Goal: Task Accomplishment & Management: Manage account settings

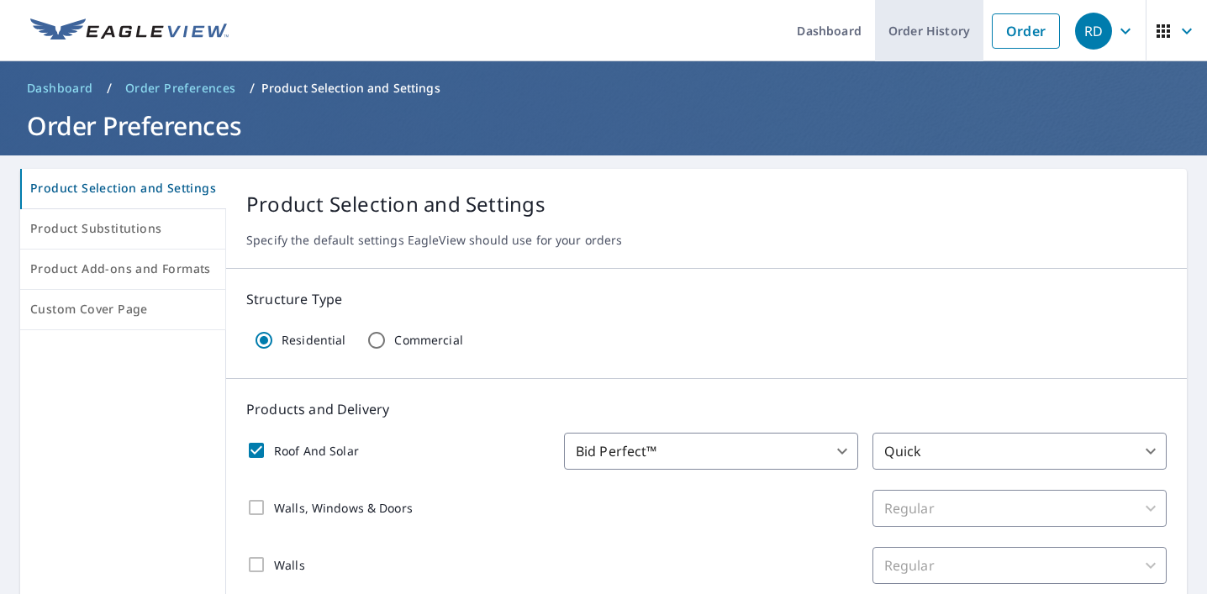
click at [919, 15] on link "Order History" at bounding box center [929, 30] width 108 height 61
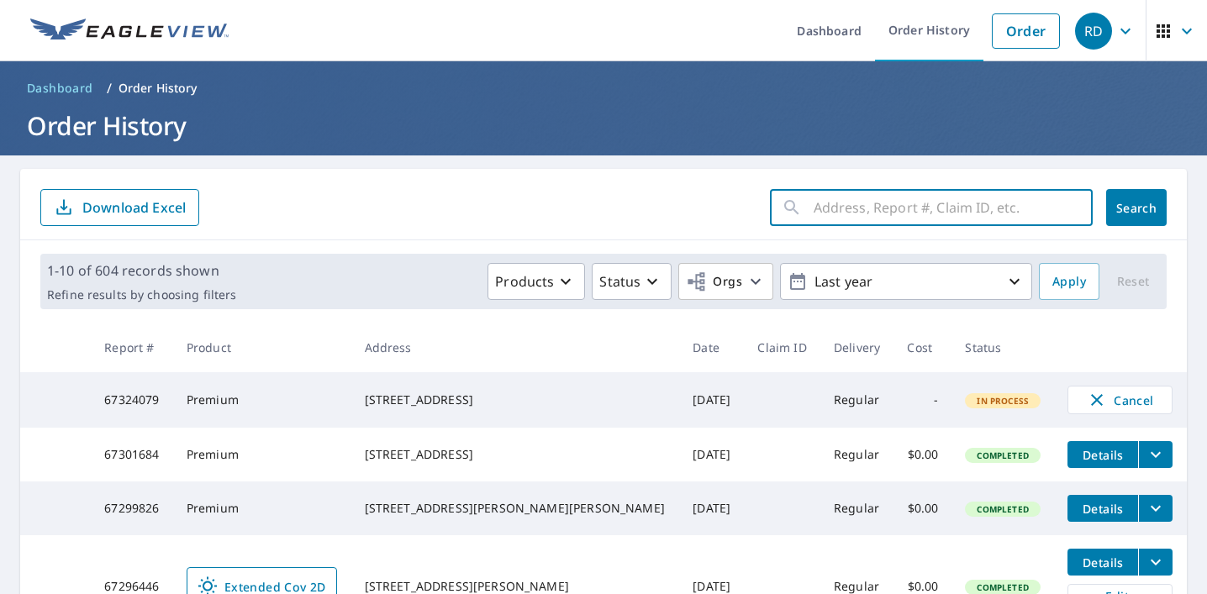
click at [838, 193] on input "text" at bounding box center [953, 207] width 279 height 47
paste input "7600 Southeast"
type input "7600 Southeast"
click button "Search" at bounding box center [1137, 207] width 61 height 37
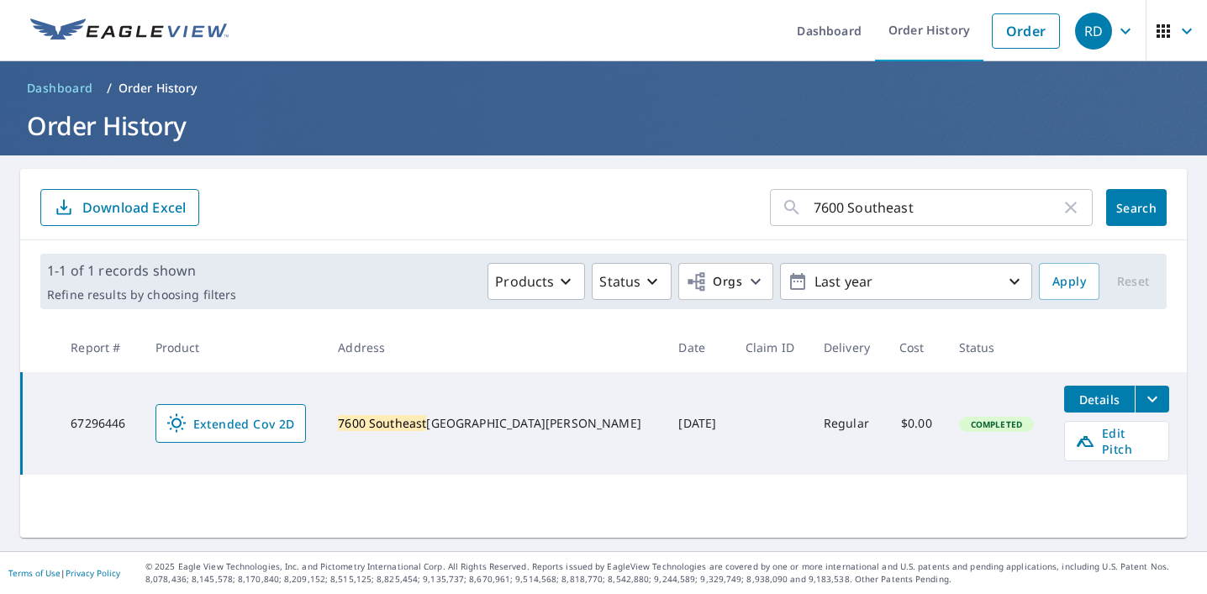
click at [1143, 401] on icon "filesDropdownBtn-67296446" at bounding box center [1153, 399] width 20 height 20
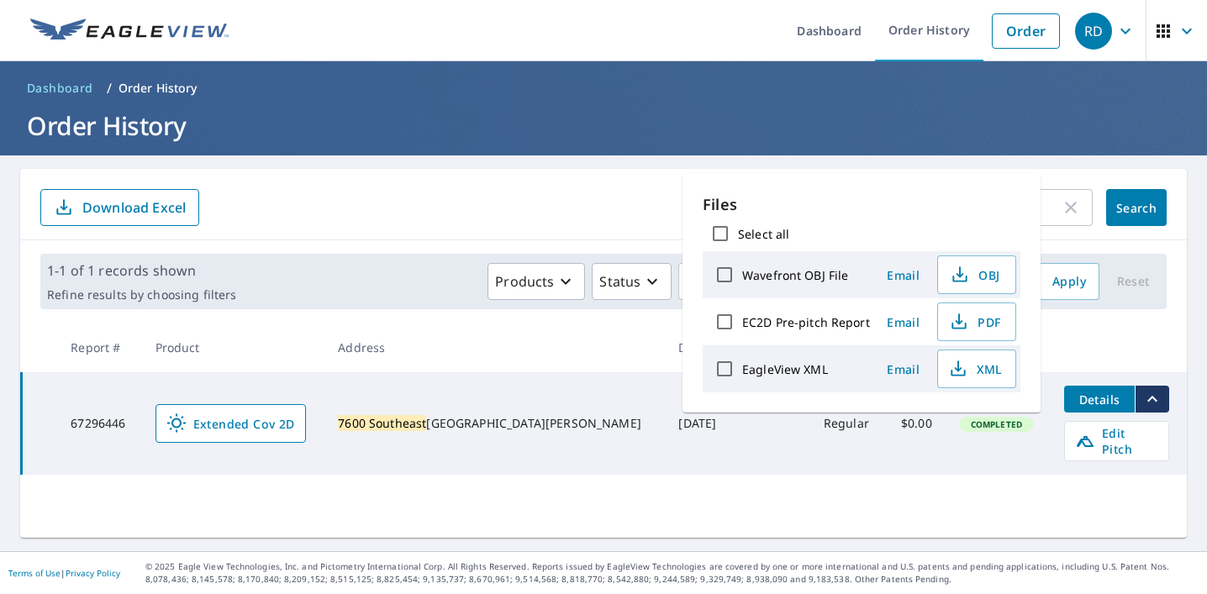
click at [1148, 401] on icon "filesDropdownBtn-67296446" at bounding box center [1153, 399] width 10 height 6
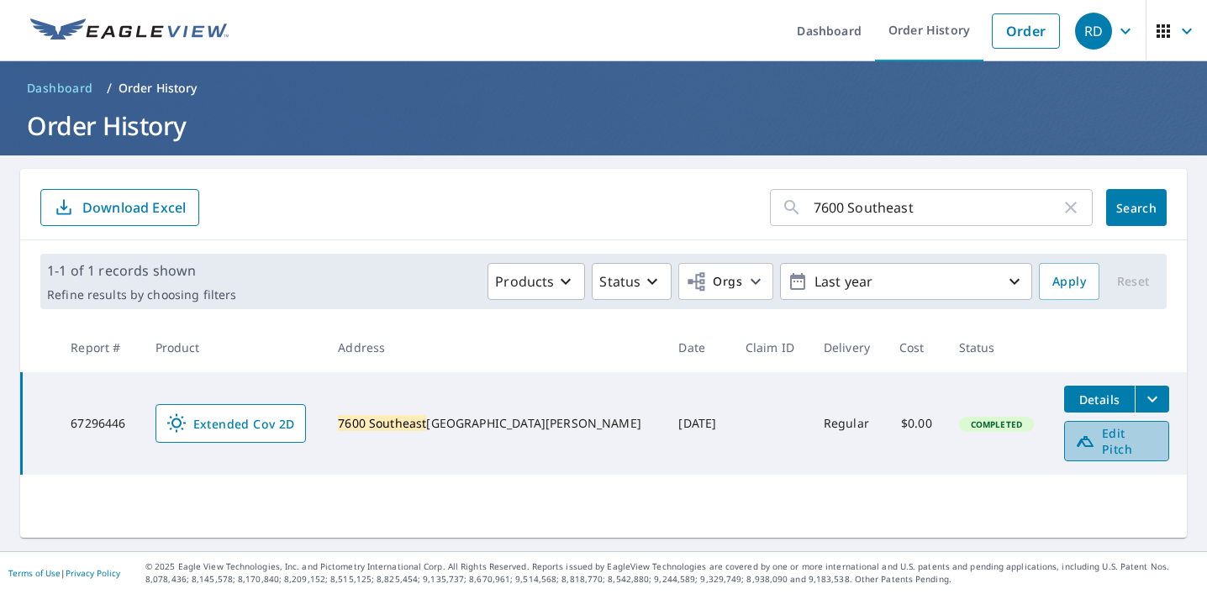
click at [1117, 443] on span "Edit Pitch" at bounding box center [1116, 441] width 83 height 32
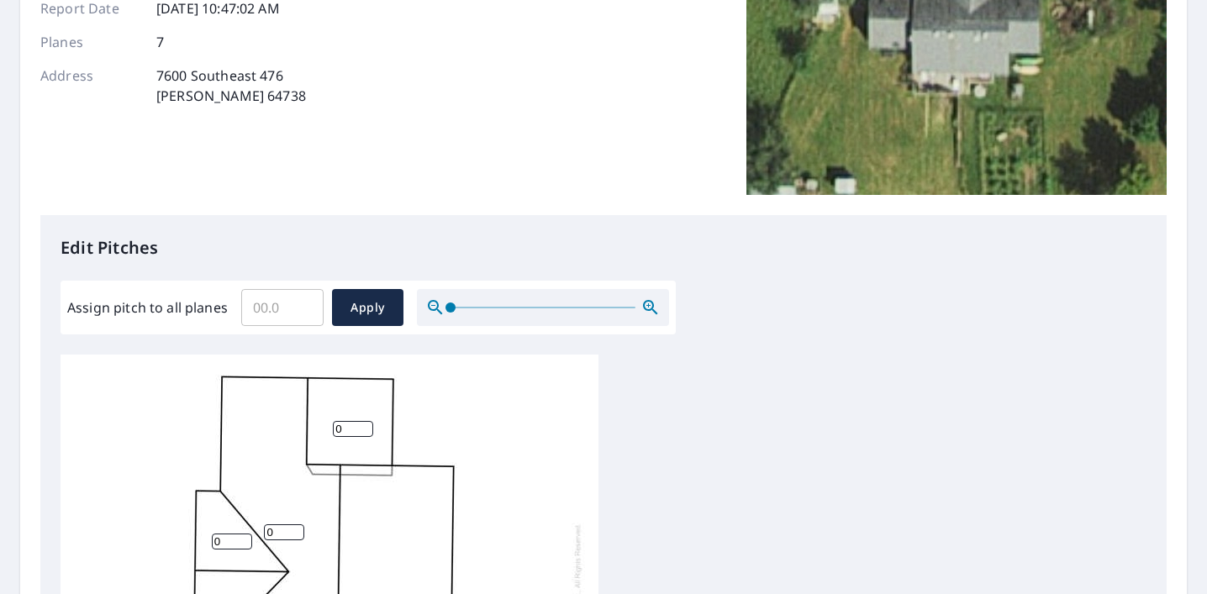
scroll to position [3, 0]
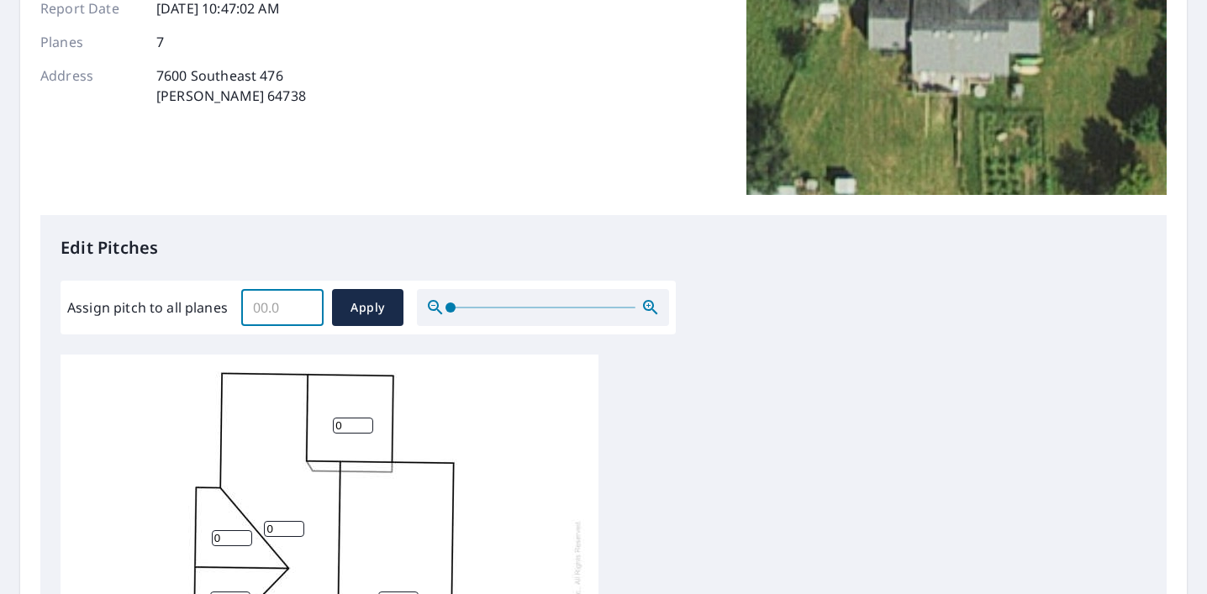
click at [316, 323] on input "Assign pitch to all planes" at bounding box center [282, 307] width 82 height 47
click at [300, 302] on input "0.1" at bounding box center [282, 307] width 82 height 47
click at [300, 302] on input "0.2" at bounding box center [282, 307] width 82 height 47
click at [300, 302] on input "0.3" at bounding box center [282, 307] width 82 height 47
click at [300, 302] on input "0.4" at bounding box center [282, 307] width 82 height 47
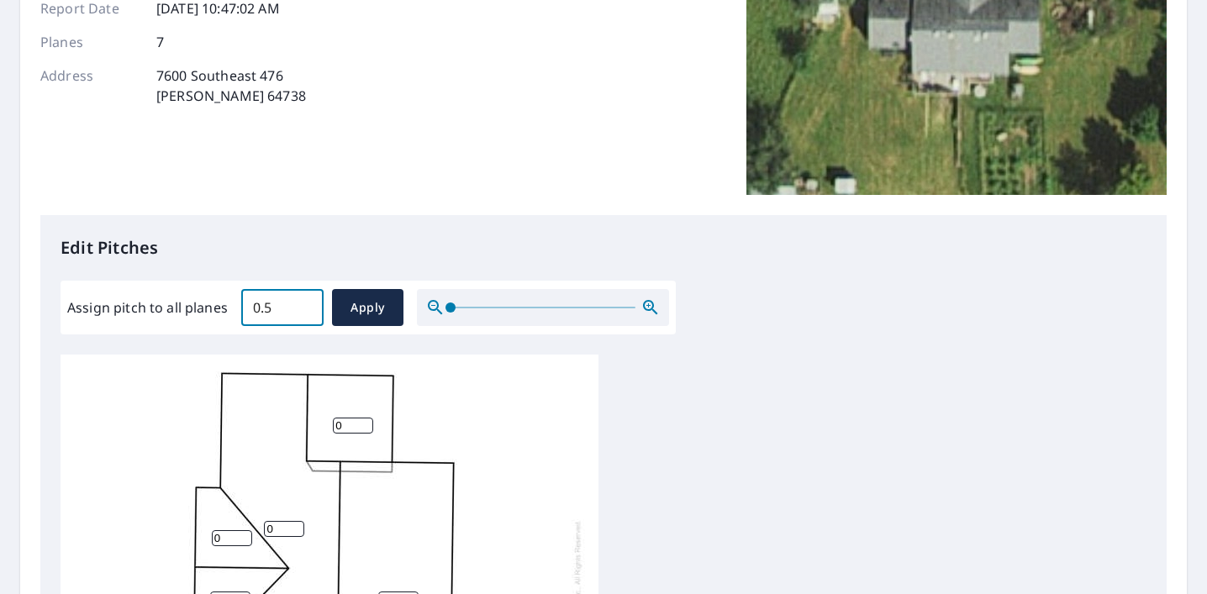
click at [300, 302] on input "0.5" at bounding box center [282, 307] width 82 height 47
click at [300, 302] on input "0.6" at bounding box center [282, 307] width 82 height 47
click at [300, 302] on input "0.7" at bounding box center [282, 307] width 82 height 47
click at [300, 302] on input "0.8" at bounding box center [282, 307] width 82 height 47
click at [300, 302] on input "0.9" at bounding box center [282, 307] width 82 height 47
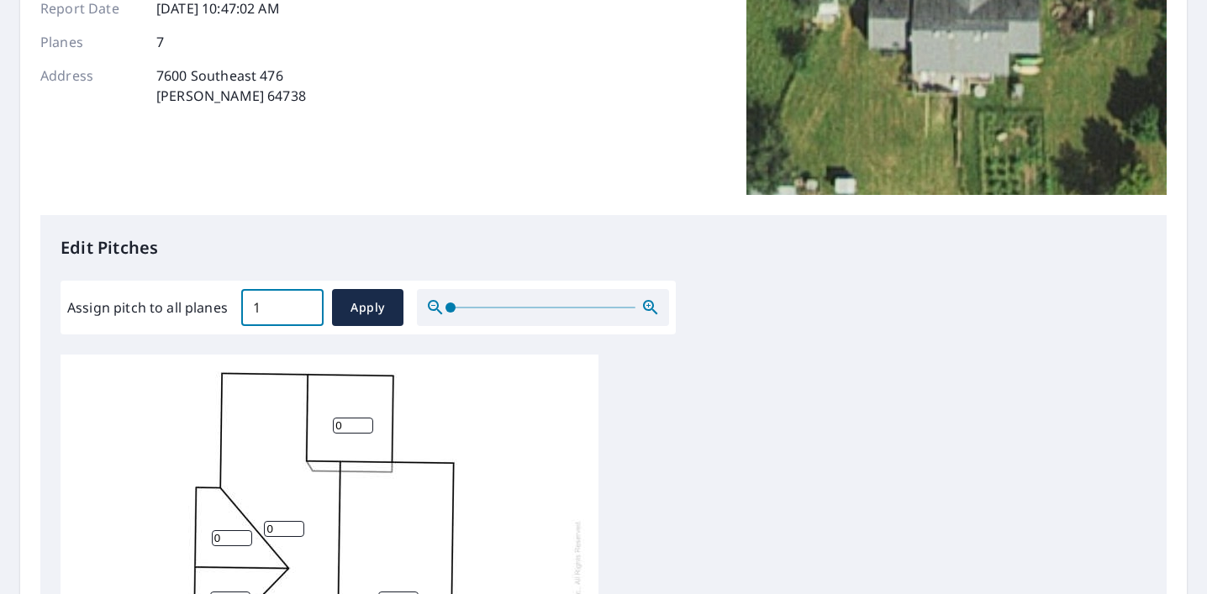
click at [300, 302] on input "1" at bounding box center [282, 307] width 82 height 47
click at [300, 302] on input "1.1" at bounding box center [282, 307] width 82 height 47
click at [300, 302] on input "1.2" at bounding box center [282, 307] width 82 height 47
click at [300, 302] on input "1.3" at bounding box center [282, 307] width 82 height 47
click at [300, 302] on input "1.4" at bounding box center [282, 307] width 82 height 47
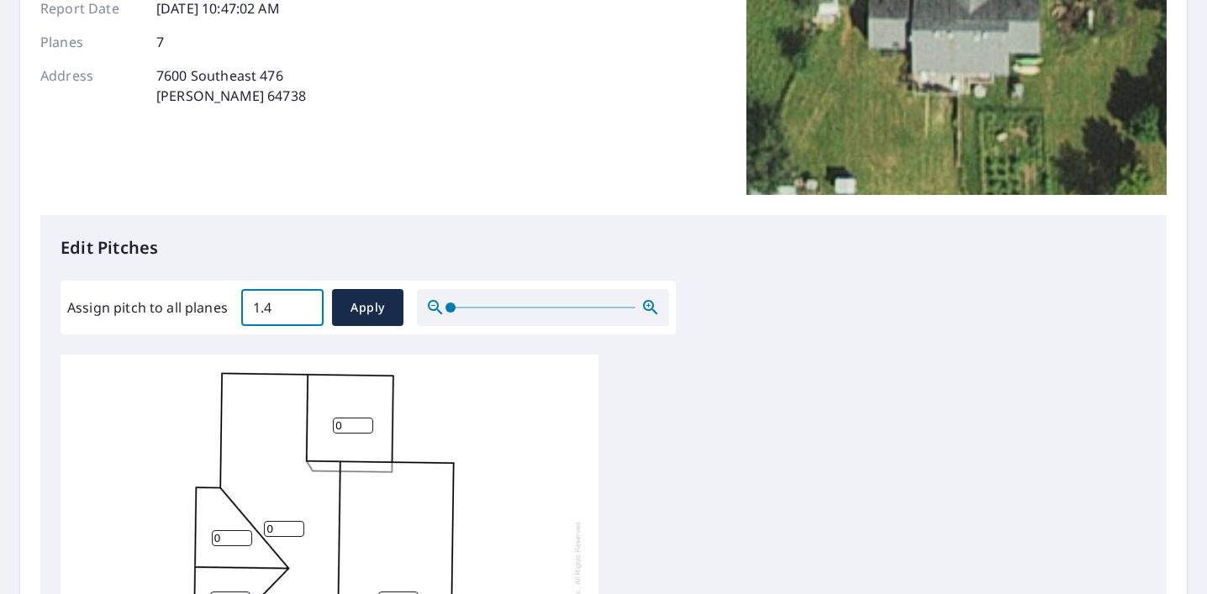
click at [277, 302] on input "1.4" at bounding box center [282, 307] width 82 height 47
type input "6.0"
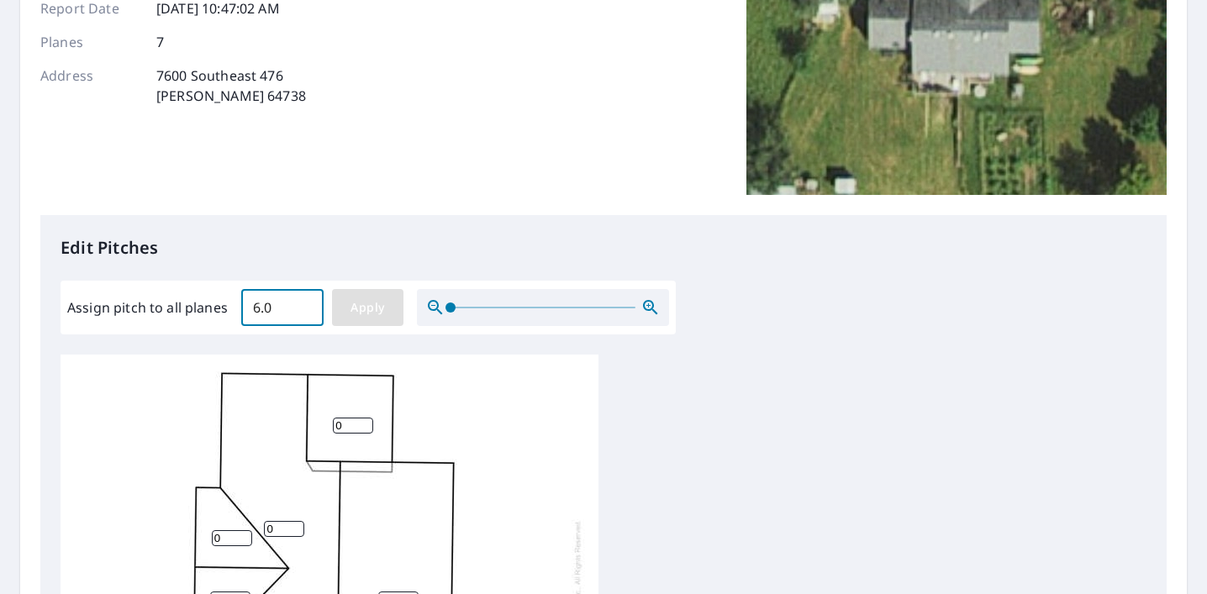
click at [364, 305] on span "Apply" at bounding box center [368, 308] width 45 height 21
type input "6.0"
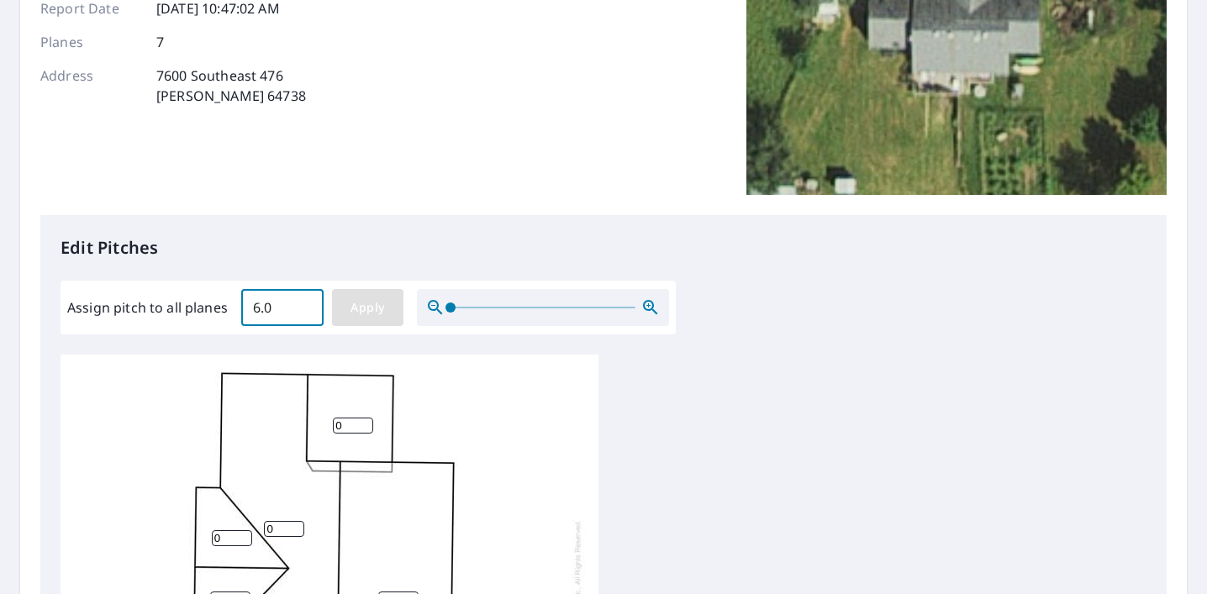
type input "6.0"
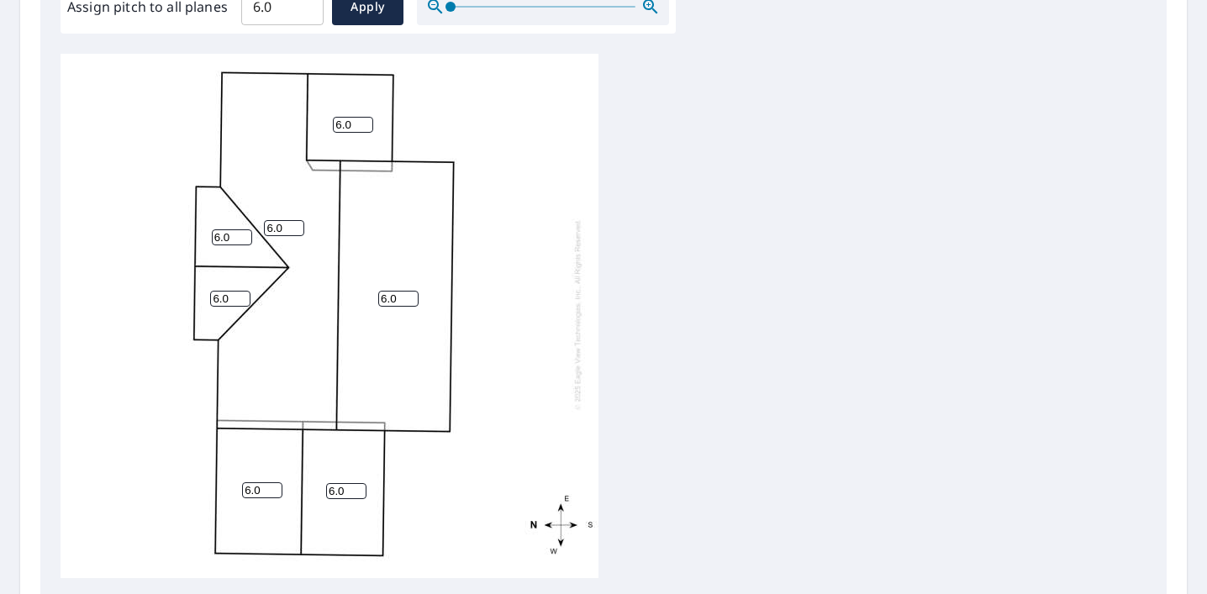
scroll to position [736, 0]
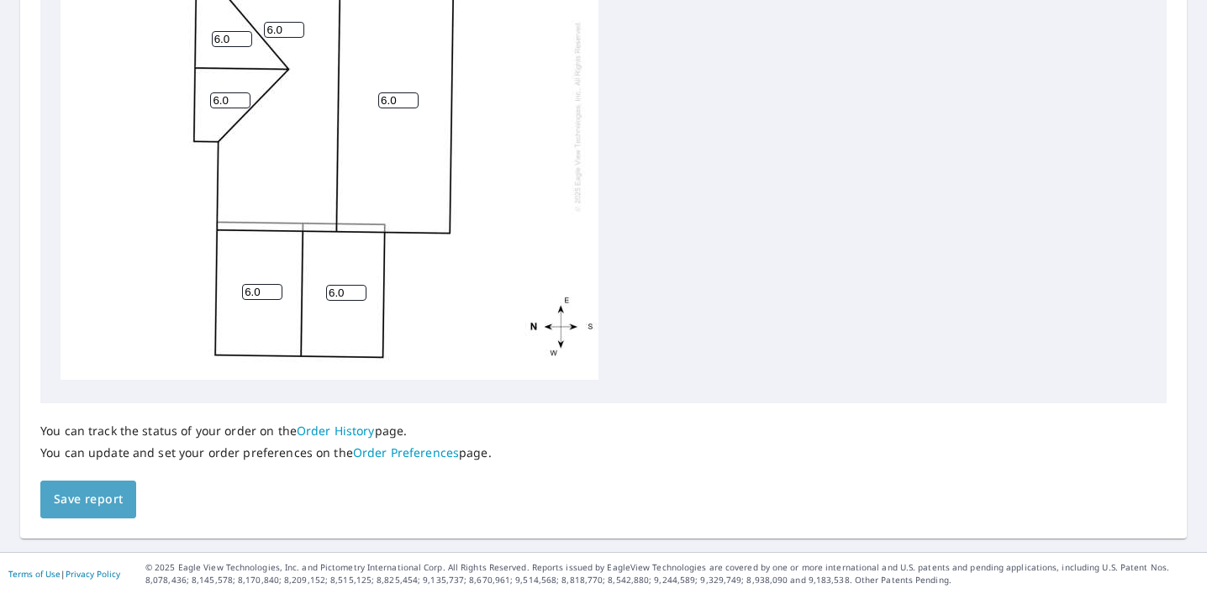
click at [112, 496] on span "Save report" at bounding box center [88, 499] width 69 height 21
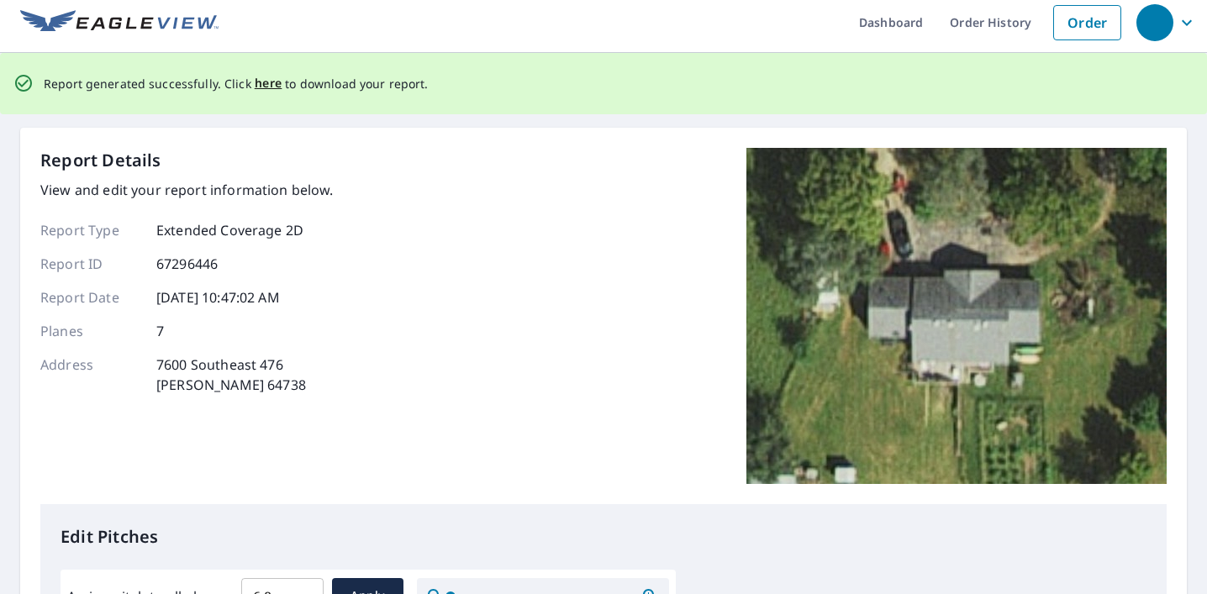
scroll to position [0, 0]
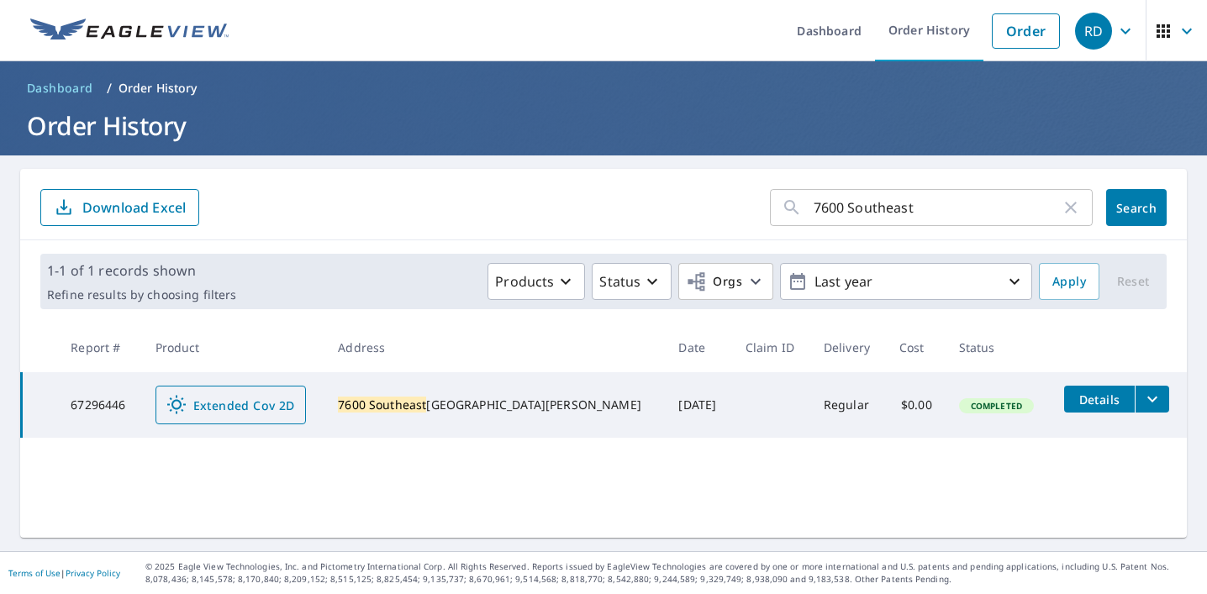
click at [253, 397] on span "Extended Cov 2D" at bounding box center [230, 405] width 129 height 20
click at [1143, 405] on icon "filesDropdownBtn-67296446" at bounding box center [1153, 399] width 20 height 20
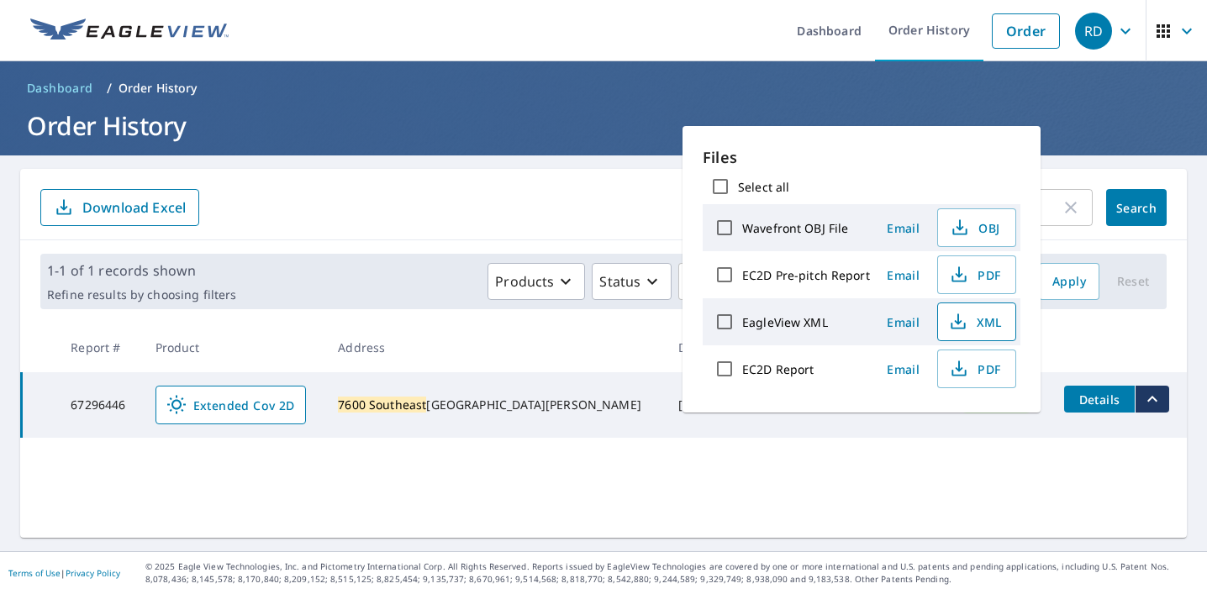
click at [970, 330] on span "XML" at bounding box center [975, 322] width 54 height 20
click at [991, 373] on span "PDF" at bounding box center [975, 369] width 54 height 20
